Goal: Check status: Check status

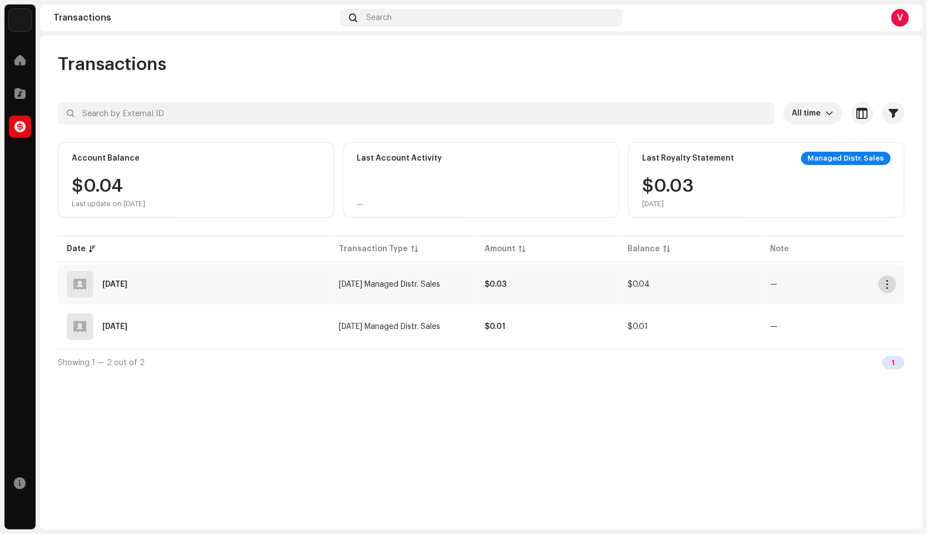
click at [881, 286] on button "button" at bounding box center [887, 285] width 18 height 18
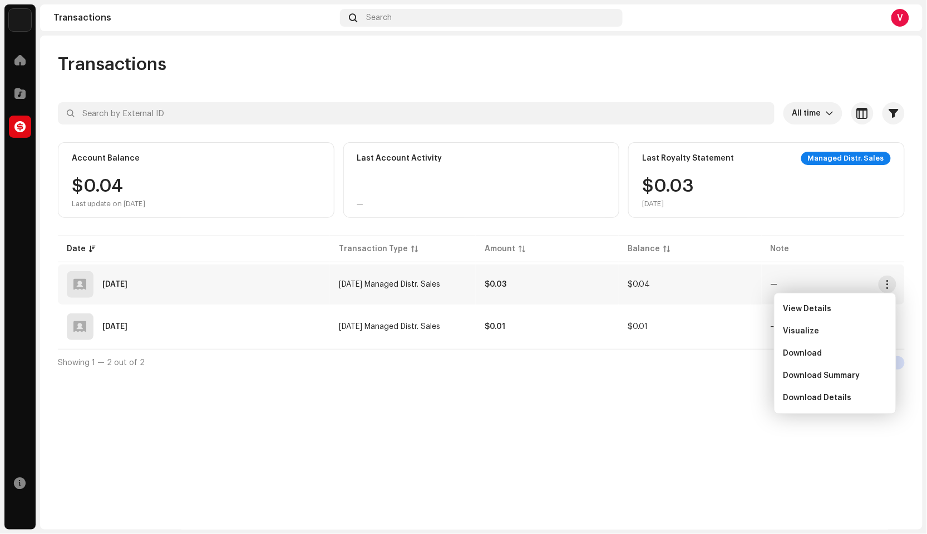
click at [788, 420] on div "Transactions All time Selected 0 Select all Options Filters Types Statements Pa…" at bounding box center [481, 283] width 882 height 494
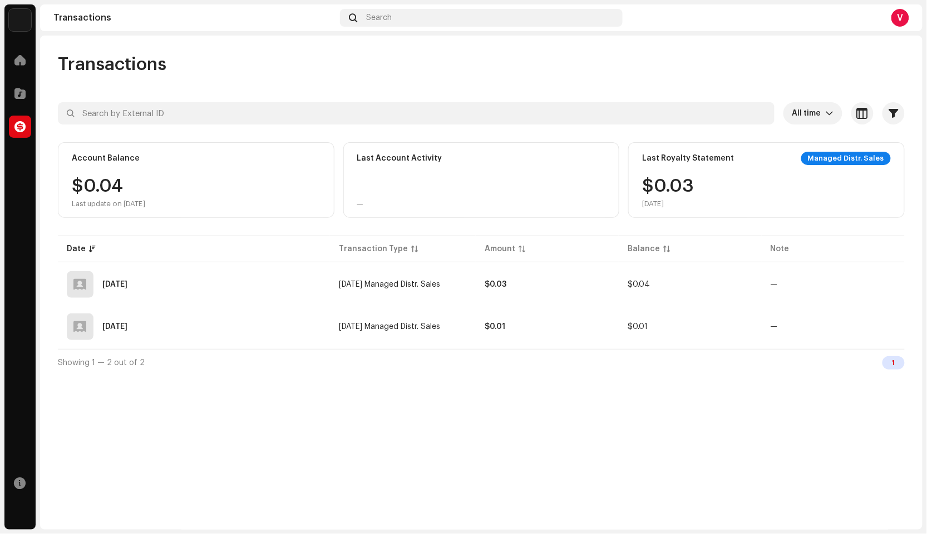
click at [888, 341] on td "—" at bounding box center [832, 327] width 143 height 40
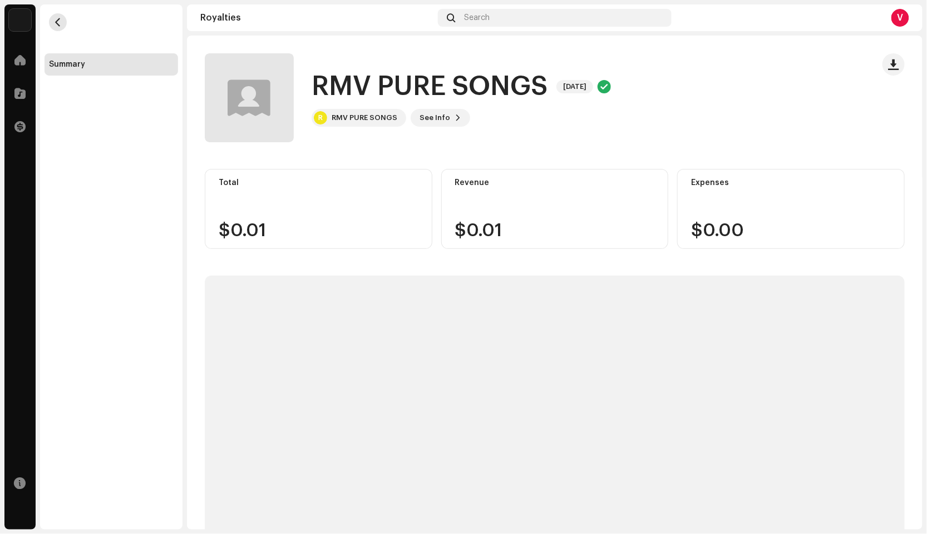
click at [50, 26] on button "button" at bounding box center [58, 22] width 18 height 18
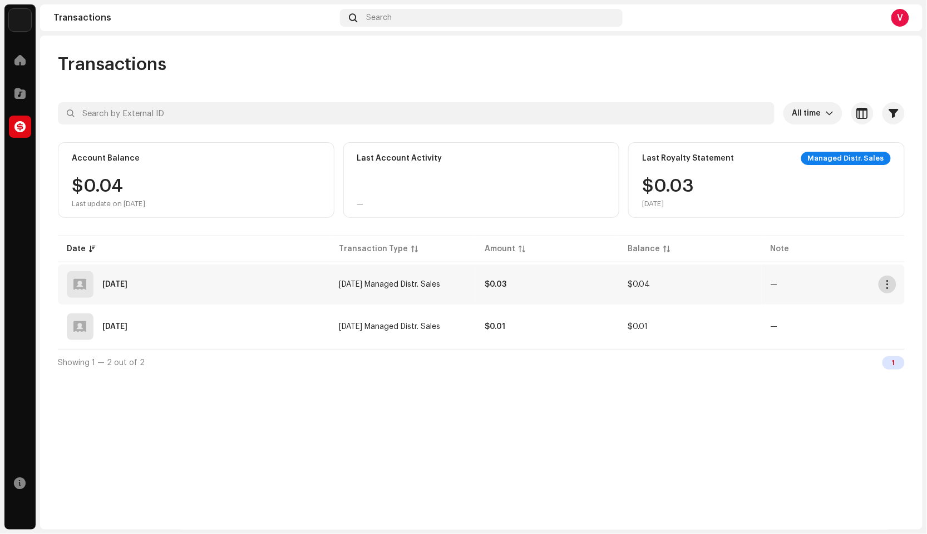
click at [883, 286] on span "button" at bounding box center [887, 284] width 8 height 9
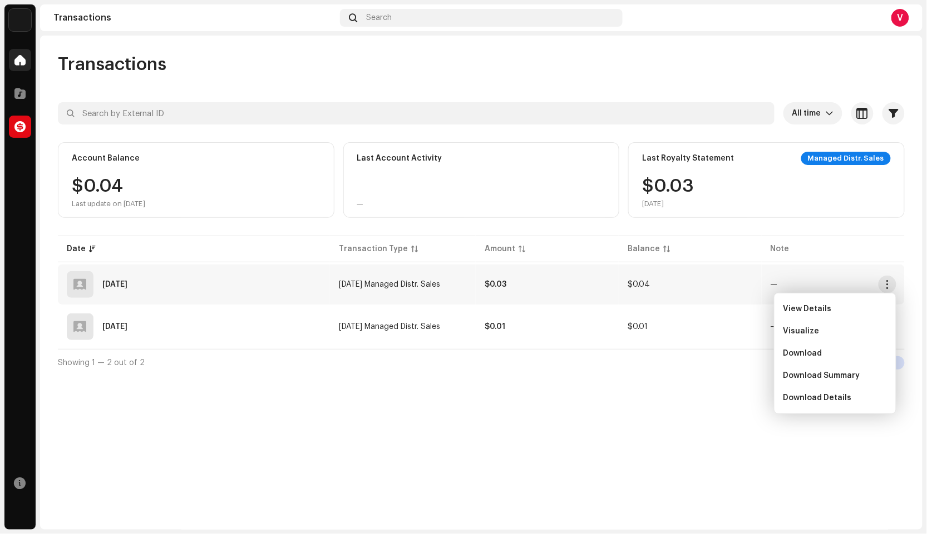
click at [19, 57] on span at bounding box center [19, 60] width 11 height 9
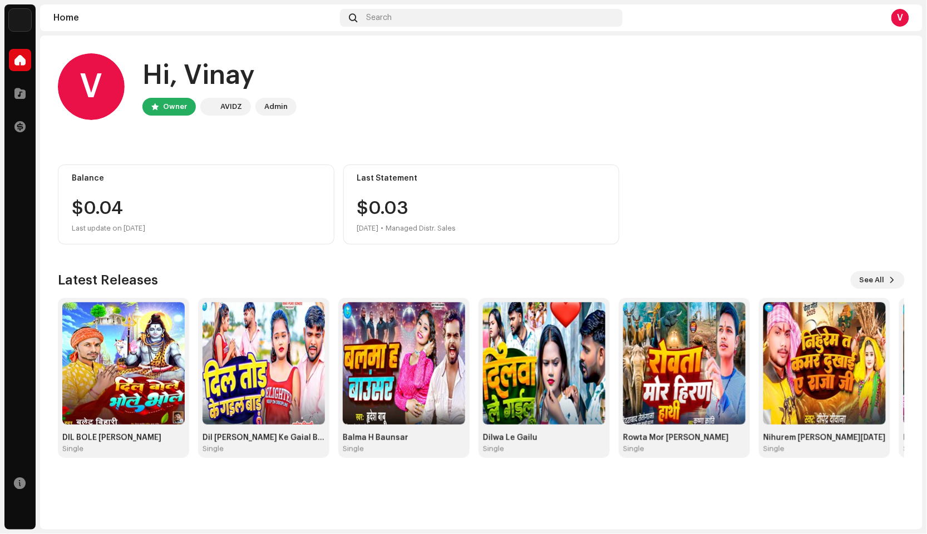
click at [902, 22] on div "V" at bounding box center [900, 18] width 18 height 18
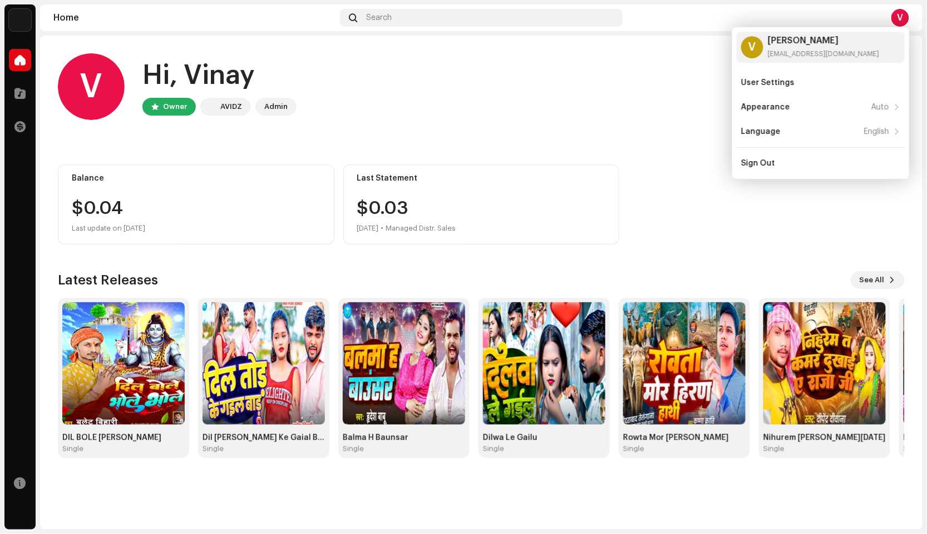
click at [18, 63] on span at bounding box center [19, 60] width 11 height 9
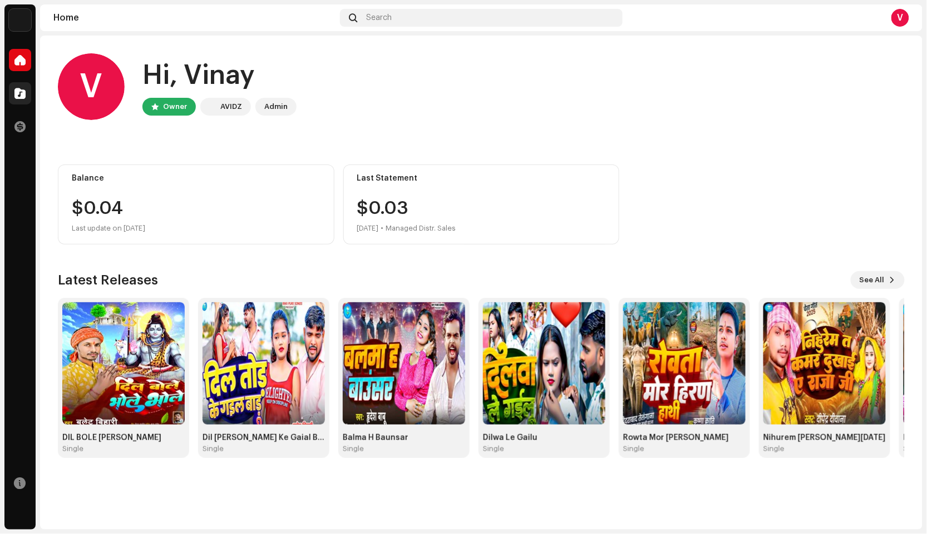
click at [14, 93] on span at bounding box center [19, 93] width 11 height 9
click at [20, 126] on span at bounding box center [19, 126] width 11 height 9
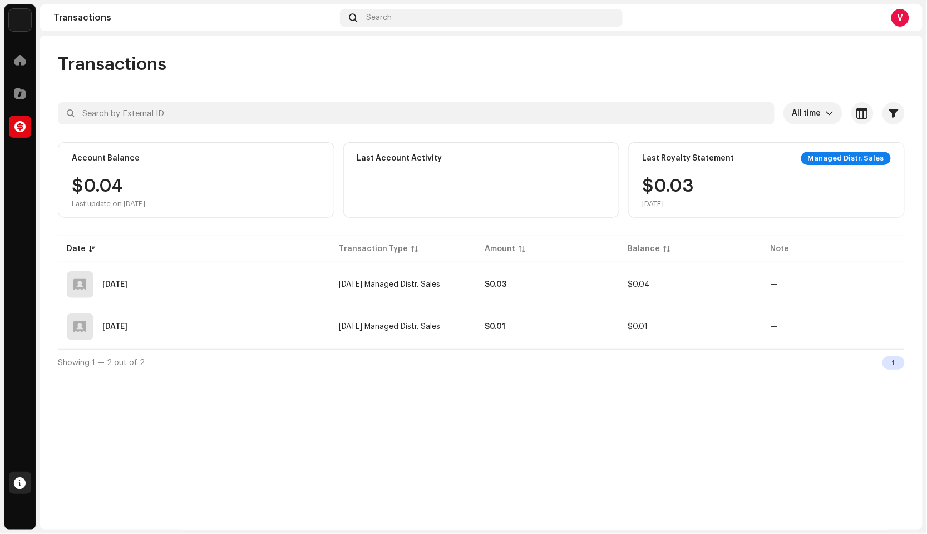
click at [16, 484] on span at bounding box center [20, 483] width 12 height 9
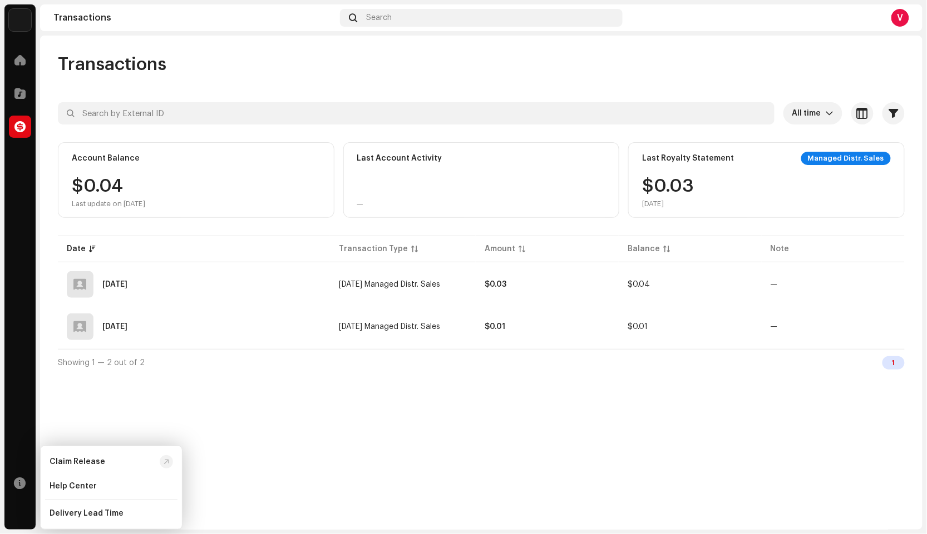
click at [388, 458] on div "Transactions All time Selected 0 Select all Options Filters Types Statements Pa…" at bounding box center [481, 283] width 882 height 494
click at [902, 24] on div "V" at bounding box center [900, 18] width 18 height 18
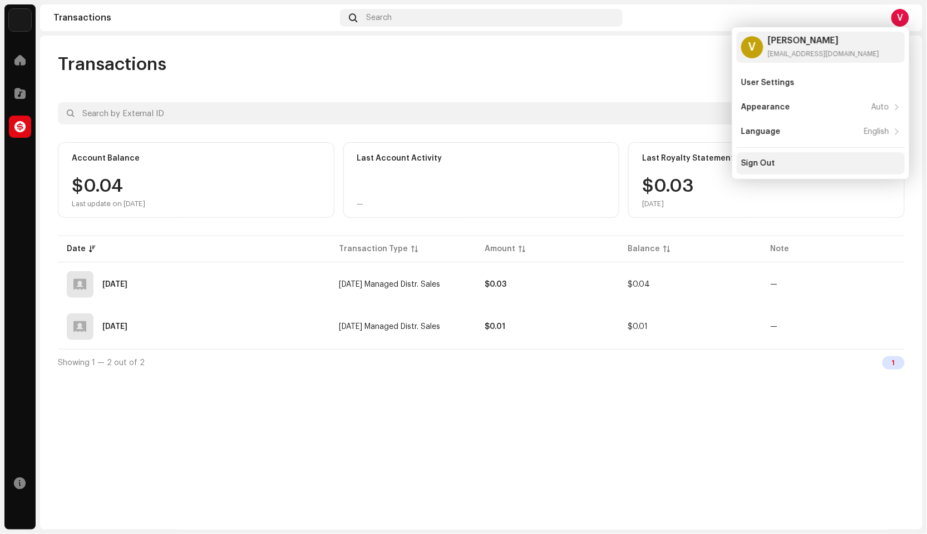
click at [770, 165] on div "Sign Out" at bounding box center [758, 163] width 34 height 9
